Goal: Obtain resource: Obtain resource

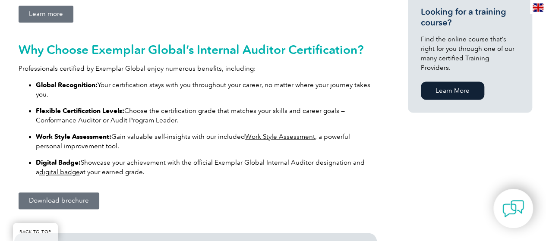
scroll to position [605, 0]
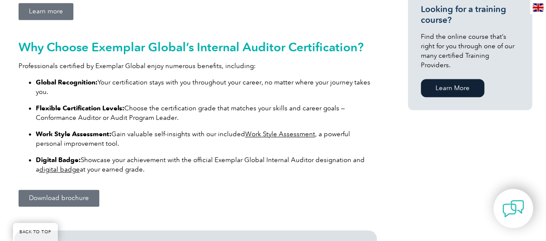
click at [50, 197] on span "Download brochure" at bounding box center [59, 198] width 60 height 6
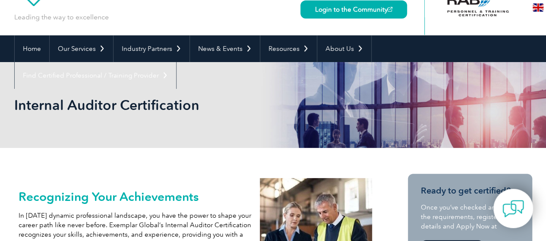
scroll to position [43, 0]
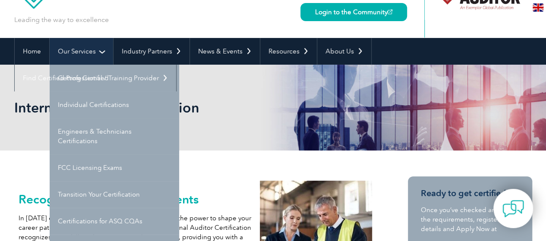
click at [92, 51] on link "Our Services" at bounding box center [82, 51] width 64 height 27
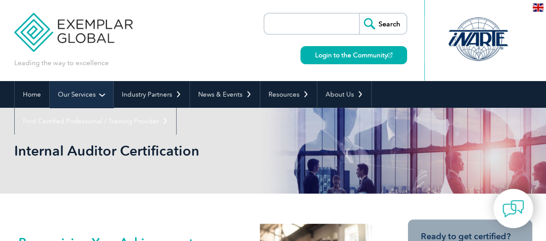
click at [72, 95] on link "Our Services" at bounding box center [82, 94] width 64 height 27
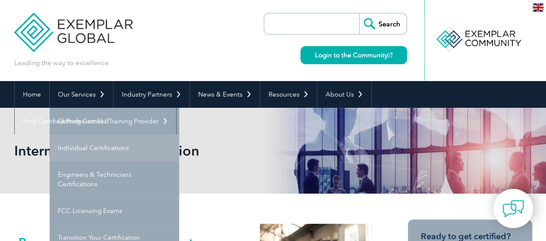
click at [79, 149] on link "Individual Certifications" at bounding box center [115, 148] width 130 height 27
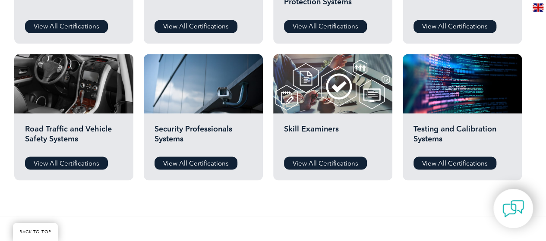
scroll to position [648, 0]
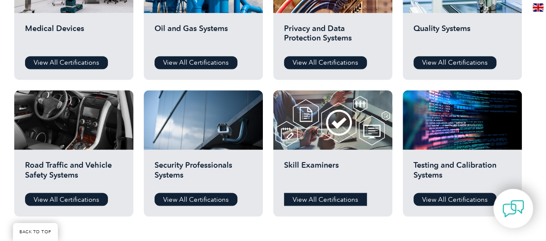
click at [319, 201] on link "View All Certifications" at bounding box center [325, 199] width 83 height 13
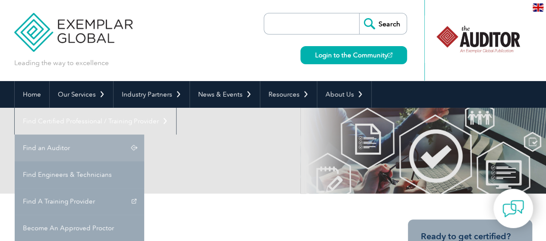
click at [144, 135] on link "Find an Auditor" at bounding box center [80, 148] width 130 height 27
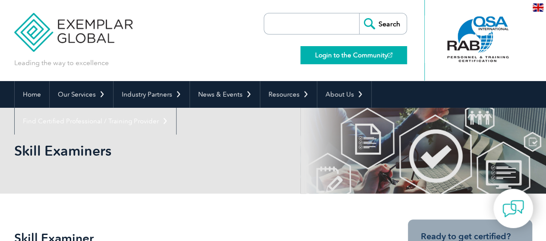
click at [361, 54] on link "Login to the Community" at bounding box center [354, 55] width 107 height 18
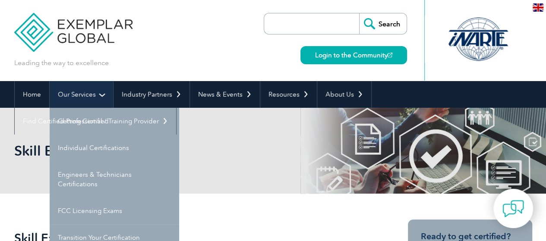
click at [83, 92] on link "Our Services" at bounding box center [82, 94] width 64 height 27
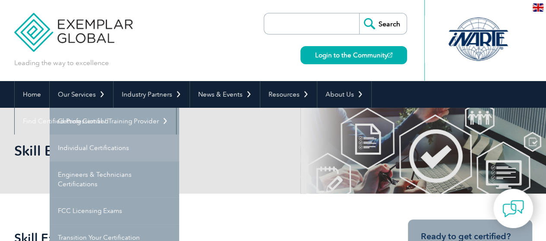
click at [92, 149] on link "Individual Certifications" at bounding box center [115, 148] width 130 height 27
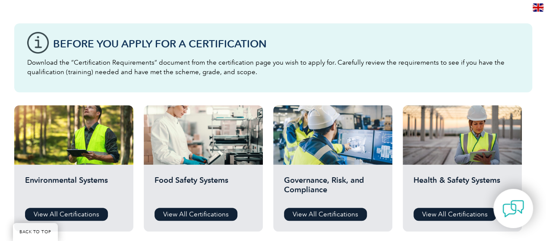
scroll to position [302, 0]
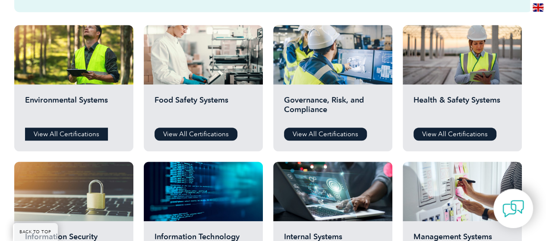
click at [71, 133] on link "View All Certifications" at bounding box center [66, 134] width 83 height 13
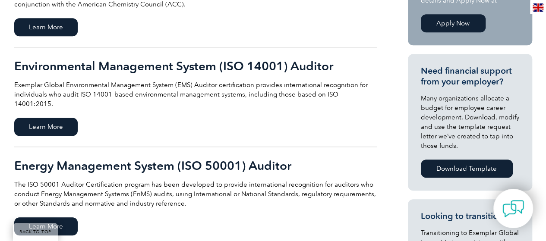
scroll to position [259, 0]
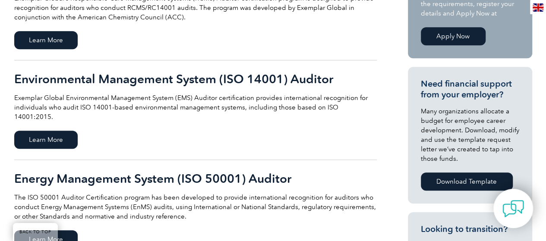
click at [245, 92] on div "Environmental Management System (ISO 14001) Auditor Exemplar Global Environment…" at bounding box center [195, 97] width 363 height 50
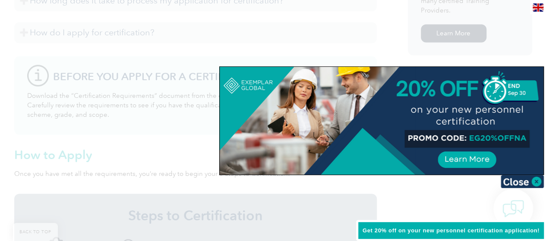
scroll to position [769, 0]
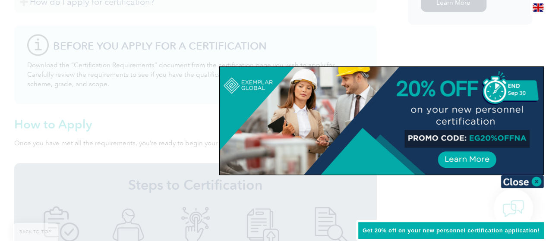
click at [473, 164] on div at bounding box center [382, 121] width 324 height 108
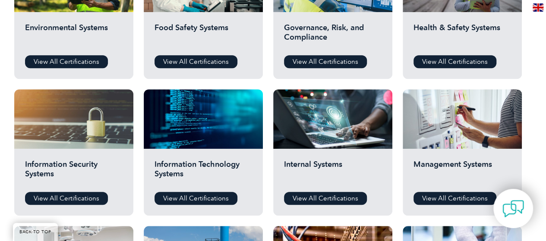
scroll to position [389, 0]
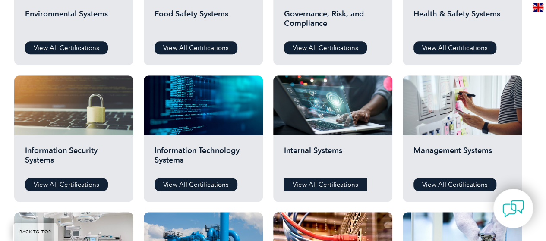
click at [319, 186] on link "View All Certifications" at bounding box center [325, 184] width 83 height 13
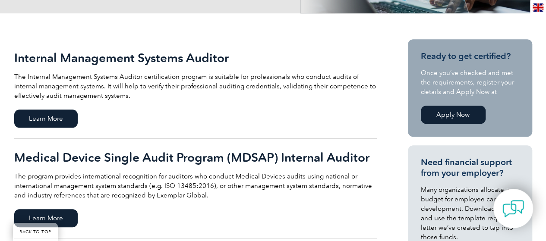
scroll to position [173, 0]
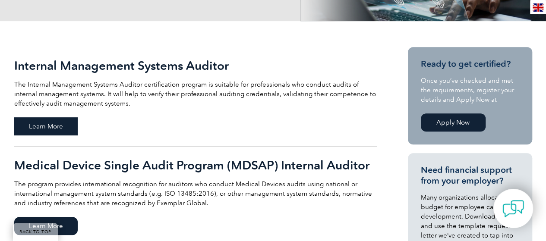
click at [34, 127] on span "Learn More" at bounding box center [46, 127] width 64 height 18
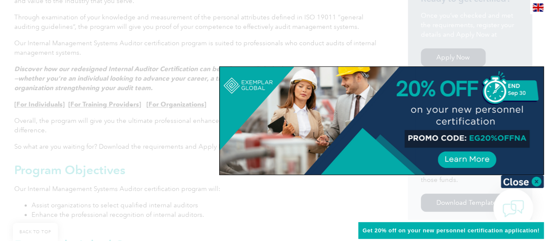
scroll to position [302, 0]
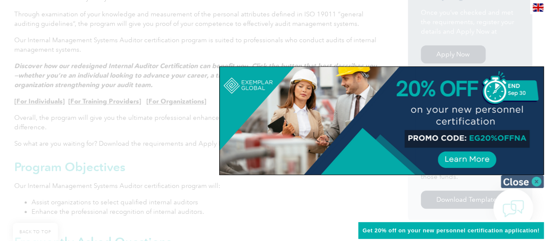
click at [537, 180] on img at bounding box center [522, 181] width 43 height 13
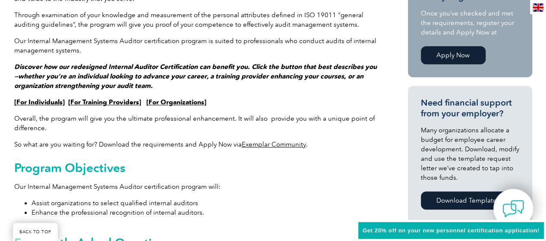
scroll to position [259, 0]
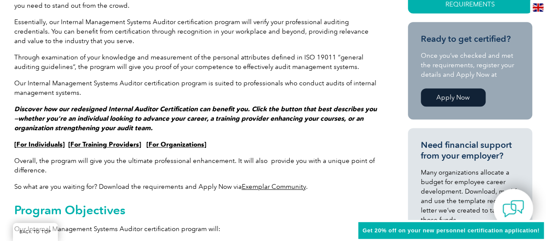
click at [25, 146] on link "For Individuals" at bounding box center [39, 145] width 46 height 8
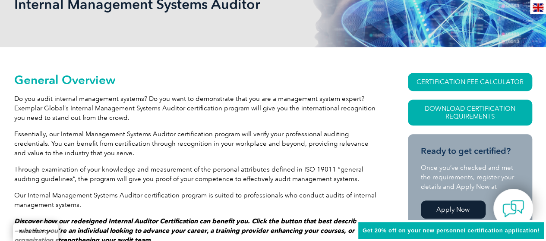
scroll to position [0, 0]
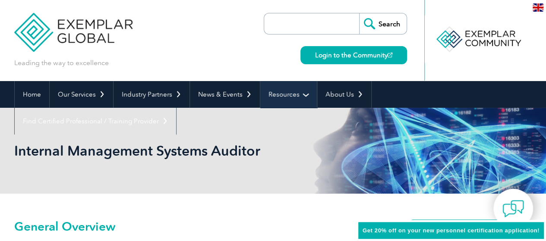
click at [276, 95] on link "Resources" at bounding box center [289, 94] width 57 height 27
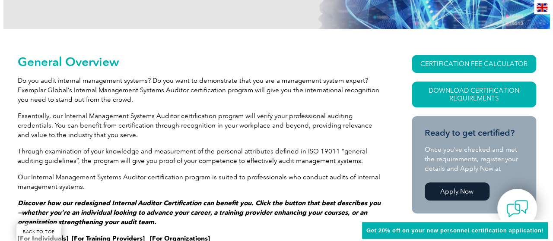
scroll to position [173, 0]
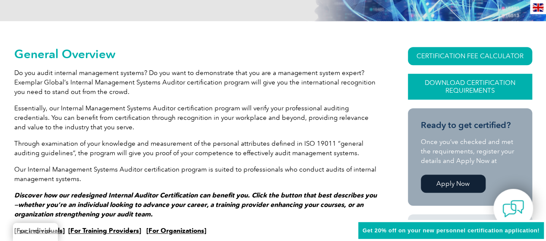
click at [435, 84] on link "Download Certification Requirements" at bounding box center [470, 87] width 124 height 26
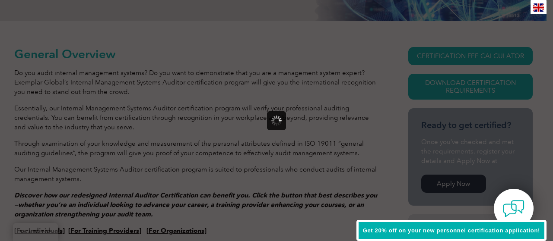
scroll to position [0, 0]
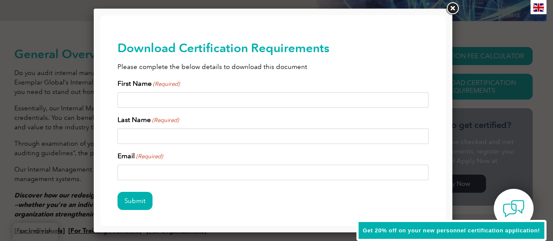
click at [177, 105] on input "First Name (Required)" at bounding box center [273, 100] width 311 height 16
type input "reynaldo anthony"
click at [140, 139] on input "Last Name (Required)" at bounding box center [273, 137] width 311 height 16
type input "napay"
click at [148, 169] on input "Email (Required)" at bounding box center [273, 173] width 311 height 16
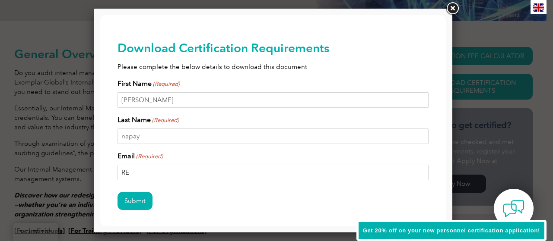
type input "R"
type input "reyanthony.napay@gmail.com"
click at [125, 205] on input "Submit" at bounding box center [135, 201] width 35 height 18
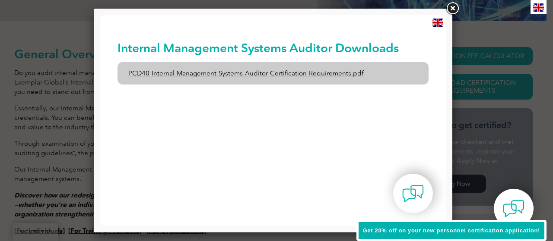
click at [265, 76] on link "PCD40-Internal-Management-Systems-Auditor-Certification-Requirements.pdf" at bounding box center [273, 73] width 311 height 22
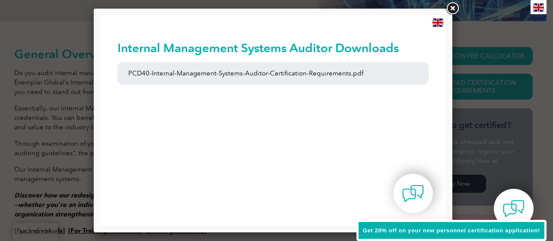
click at [455, 6] on link at bounding box center [453, 9] width 16 height 16
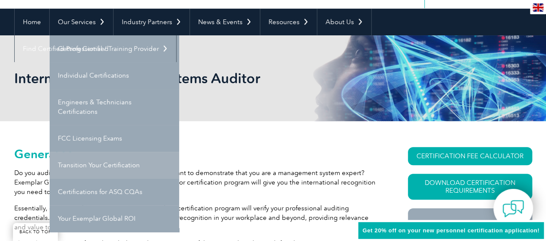
scroll to position [86, 0]
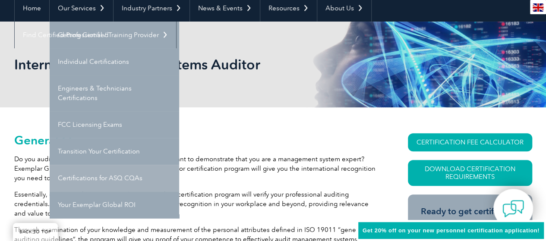
click at [89, 181] on link "Certifications for ASQ CQAs" at bounding box center [115, 178] width 130 height 27
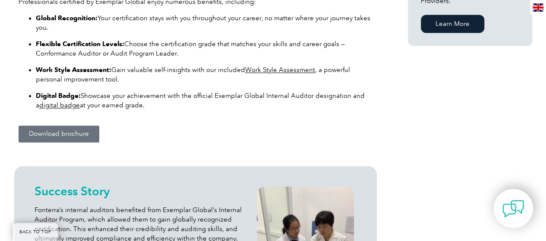
scroll to position [769, 0]
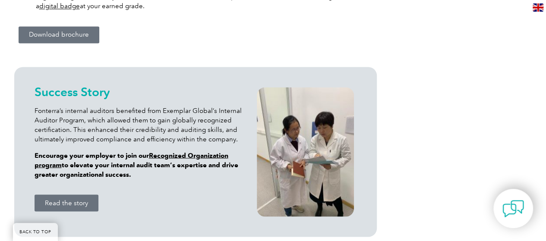
click at [51, 37] on span "Download brochure" at bounding box center [59, 35] width 60 height 6
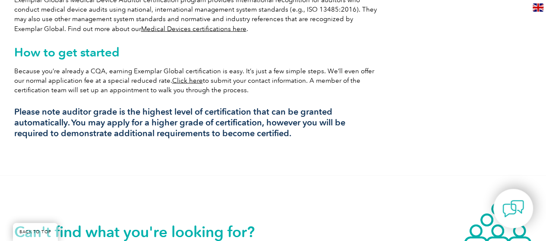
scroll to position [789, 0]
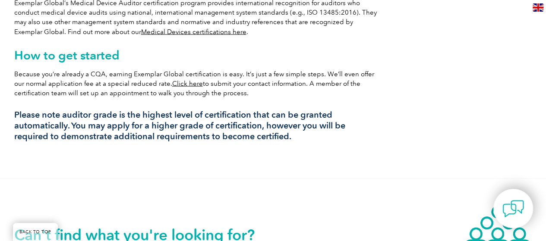
click at [175, 79] on link "Click here" at bounding box center [187, 83] width 31 height 8
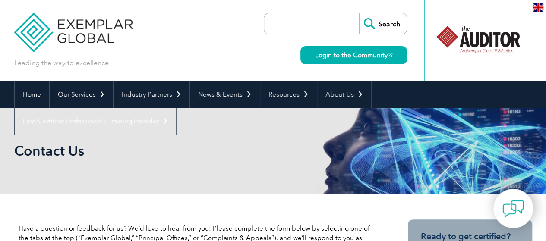
scroll to position [173, 0]
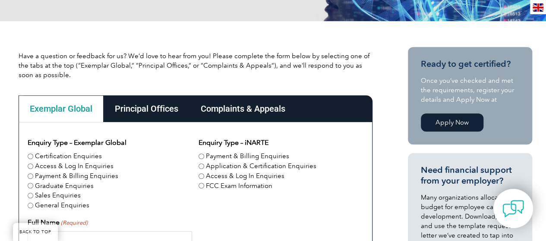
click at [136, 109] on div "Principal Offices" at bounding box center [147, 108] width 86 height 27
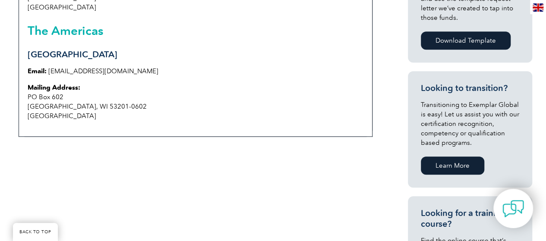
scroll to position [432, 0]
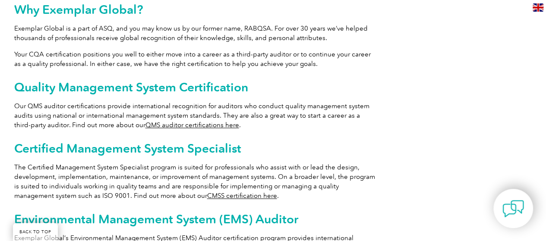
scroll to position [487, 0]
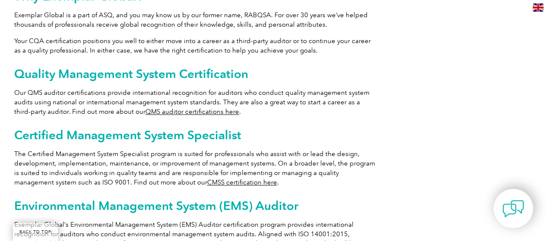
click at [198, 108] on link "QMS auditor certifications here" at bounding box center [193, 112] width 94 height 8
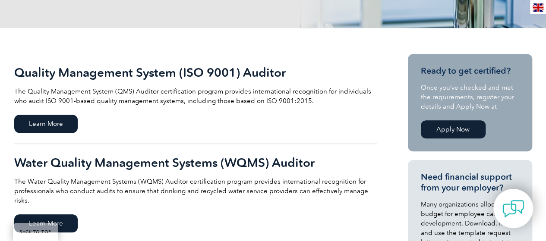
scroll to position [216, 0]
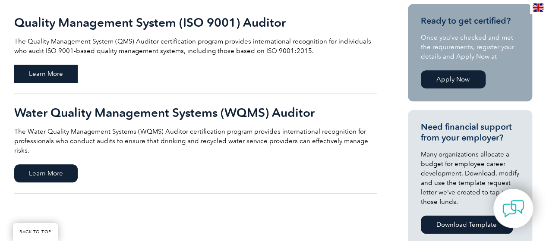
click at [57, 72] on span "Learn More" at bounding box center [46, 74] width 64 height 18
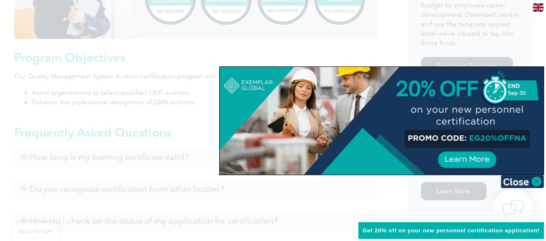
scroll to position [497, 0]
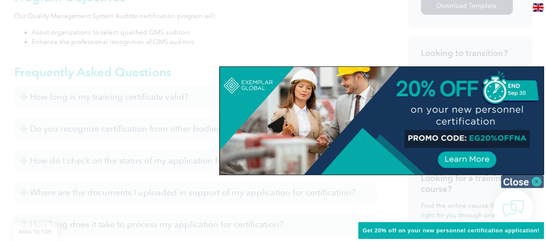
click at [535, 181] on img at bounding box center [522, 181] width 43 height 13
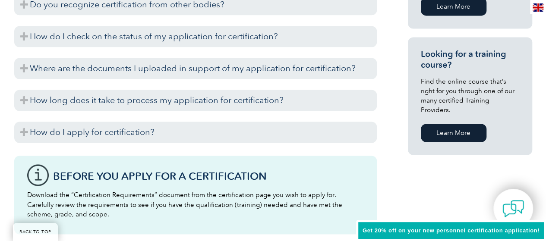
scroll to position [670, 0]
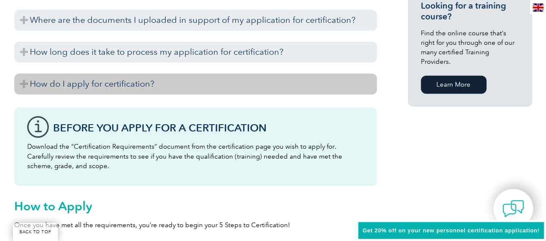
click at [87, 82] on h3 "How do I apply for certification?" at bounding box center [195, 83] width 363 height 21
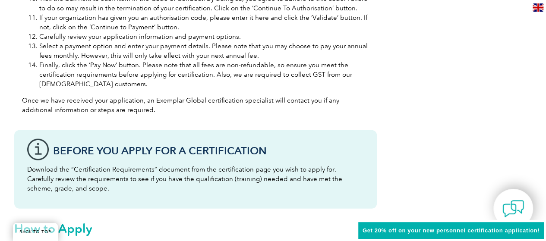
scroll to position [1102, 0]
